Goal: Find specific page/section: Find specific page/section

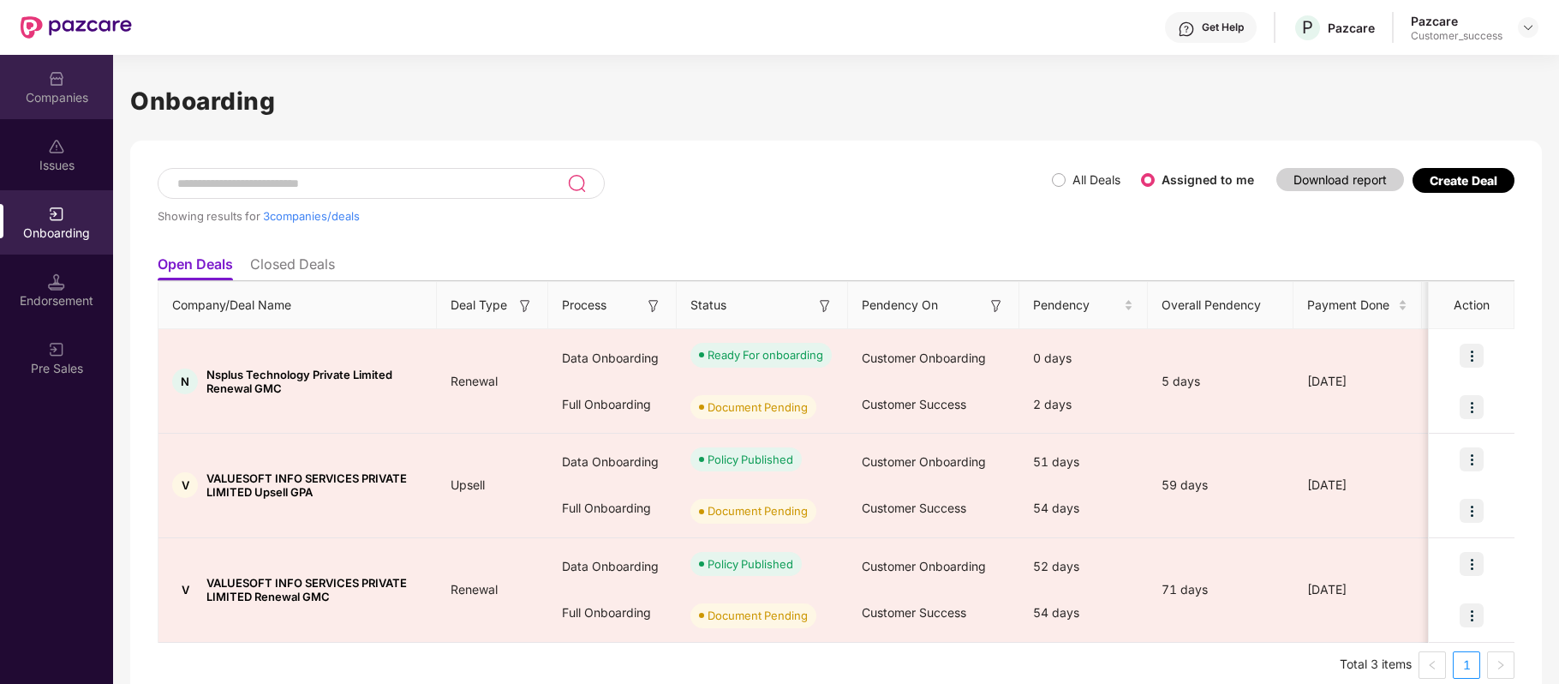
click at [49, 89] on div "Companies" at bounding box center [56, 97] width 113 height 17
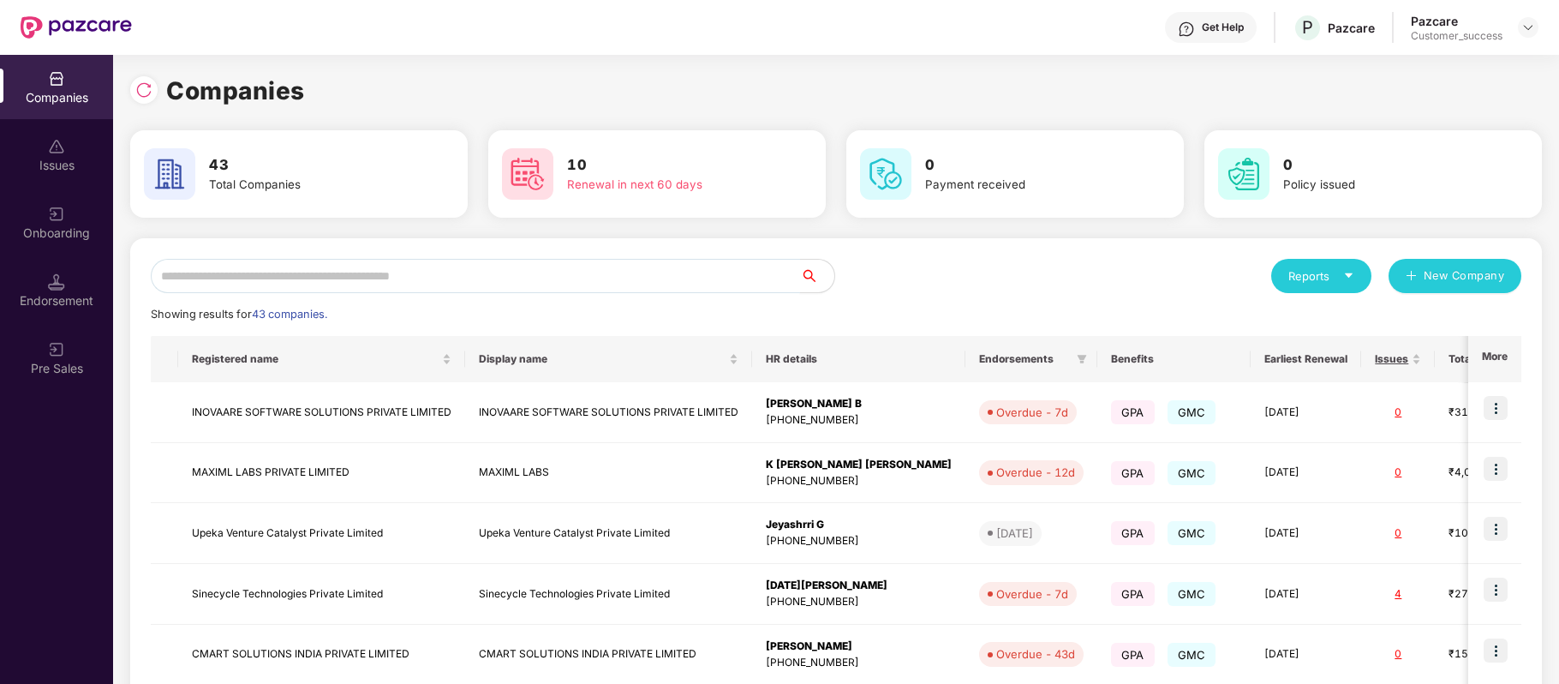
click at [309, 269] on input "text" at bounding box center [475, 276] width 649 height 34
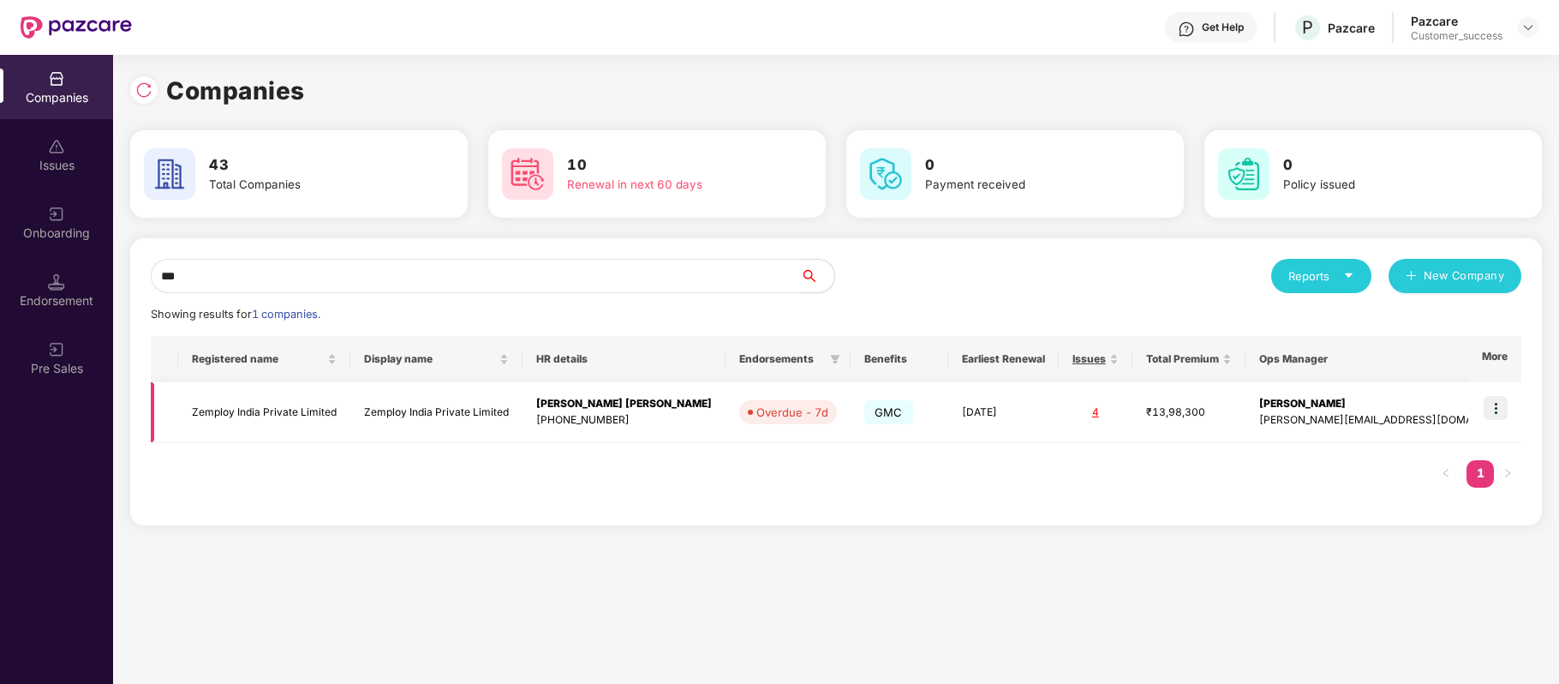
type input "***"
click at [1502, 406] on img at bounding box center [1496, 408] width 24 height 24
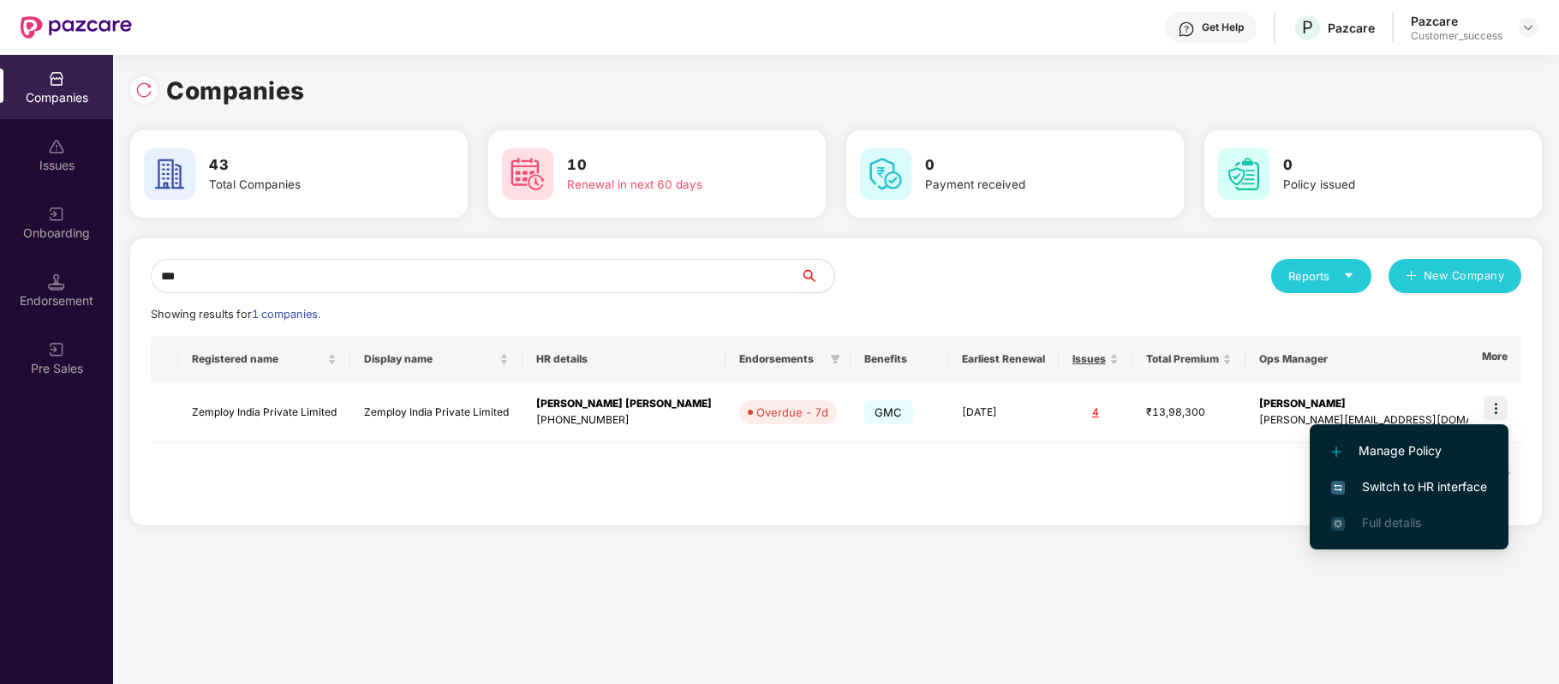
click at [1460, 478] on span "Switch to HR interface" at bounding box center [1409, 486] width 156 height 19
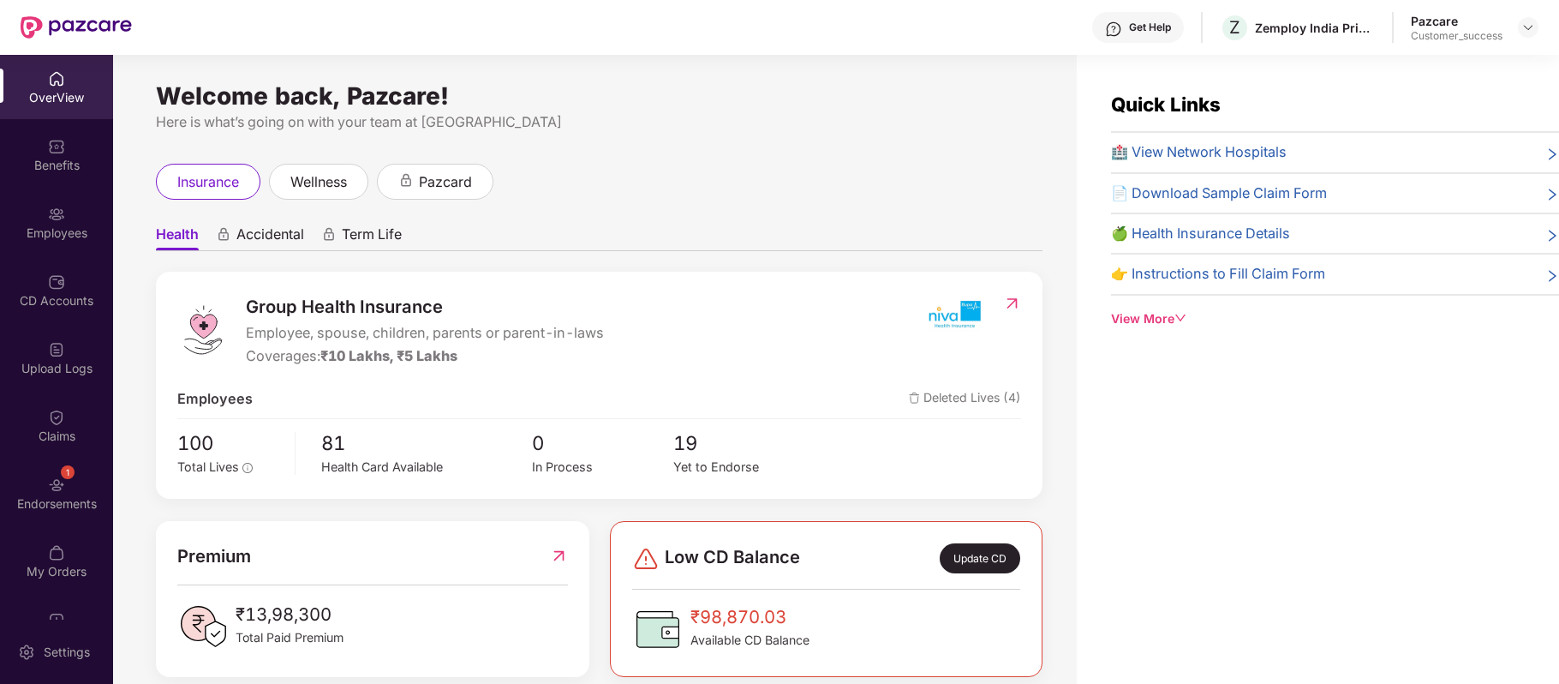
click at [52, 209] on img at bounding box center [56, 214] width 17 height 17
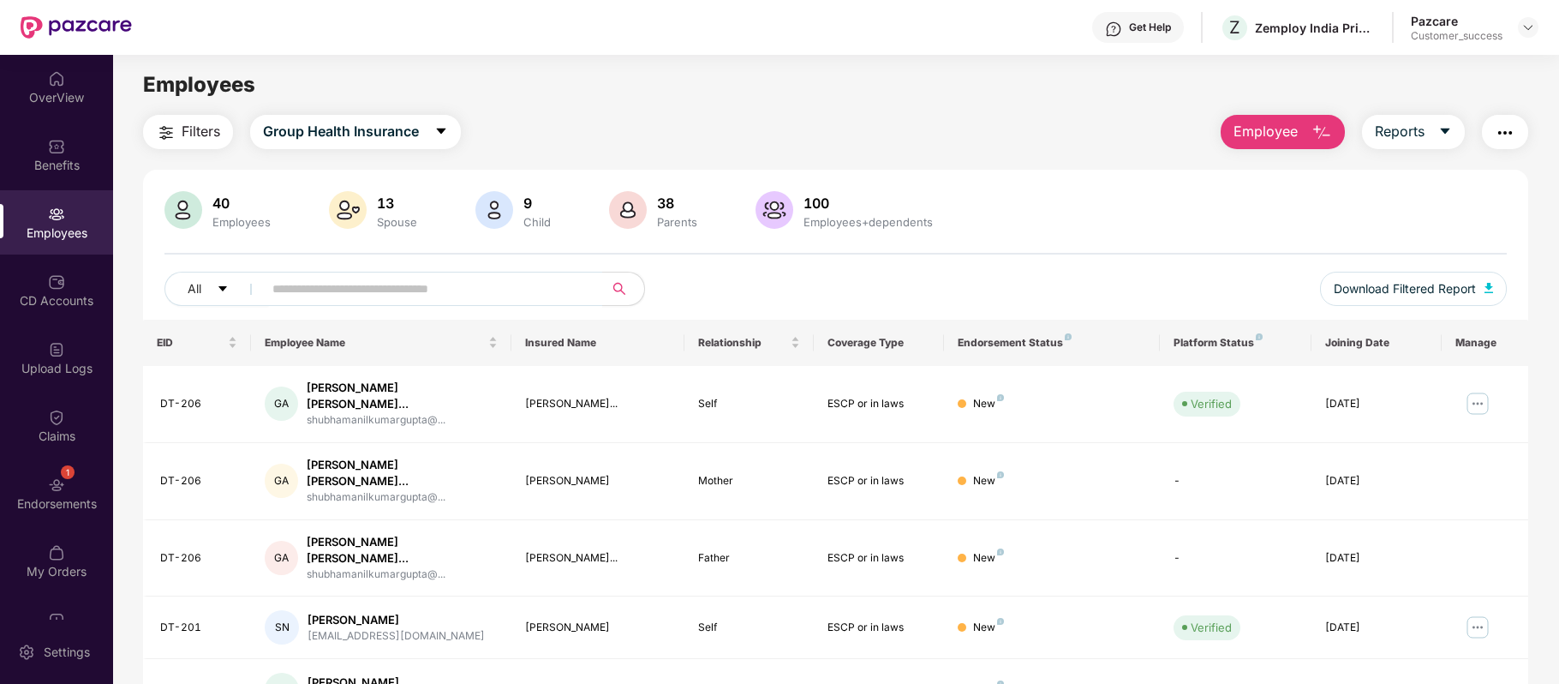
click at [1514, 141] on img "button" at bounding box center [1505, 132] width 21 height 21
click at [1102, 121] on div "Filters Group Health Insurance Employee Reports" at bounding box center [835, 132] width 1385 height 34
click at [1131, 34] on div "Get Help" at bounding box center [1138, 27] width 92 height 31
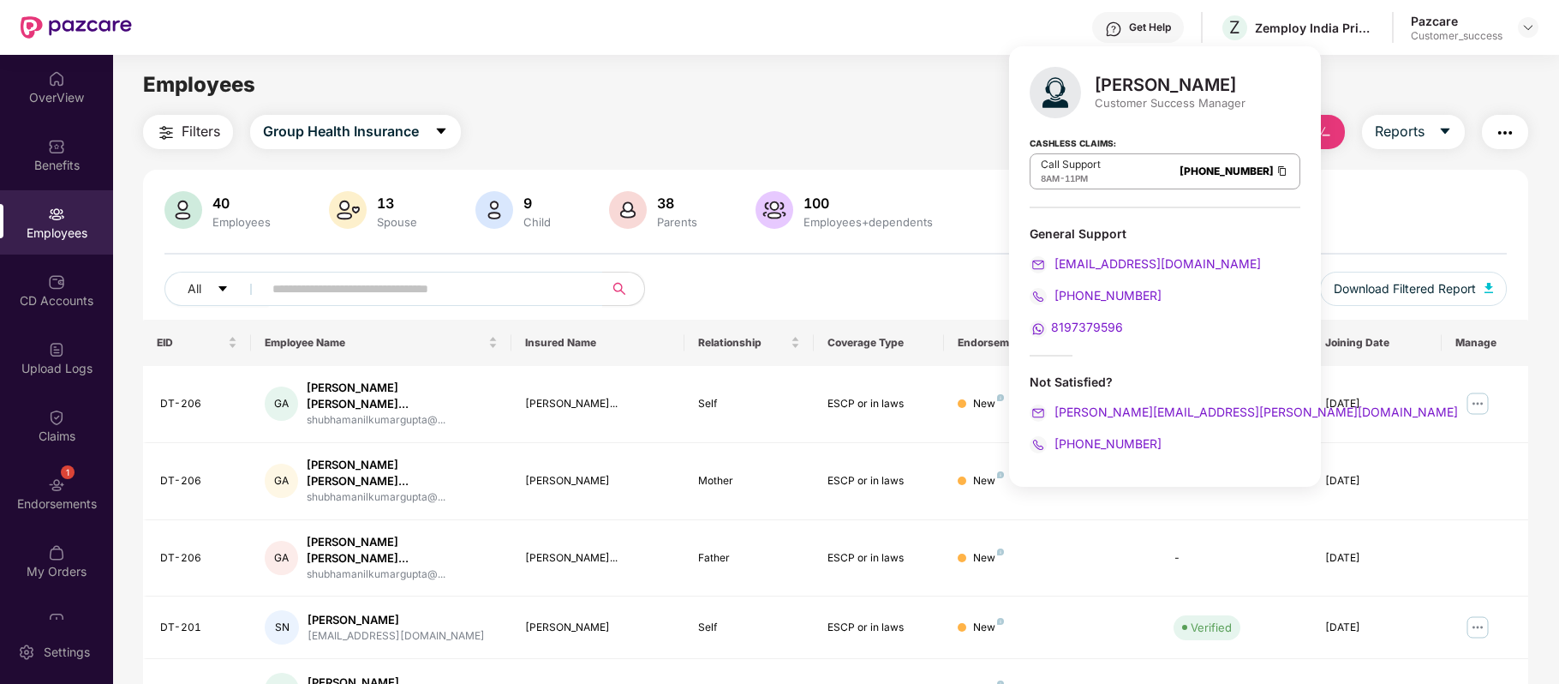
click at [1275, 175] on img at bounding box center [1282, 171] width 14 height 15
